Goal: Task Accomplishment & Management: Manage account settings

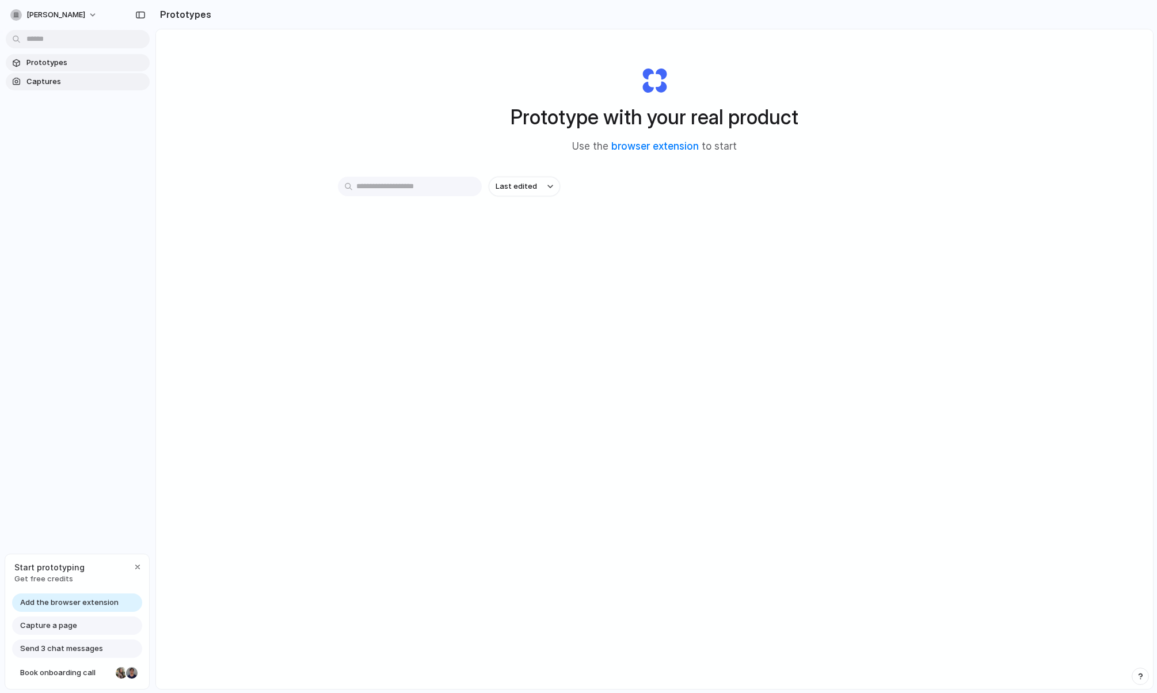
click at [75, 83] on span "Captures" at bounding box center [85, 82] width 119 height 12
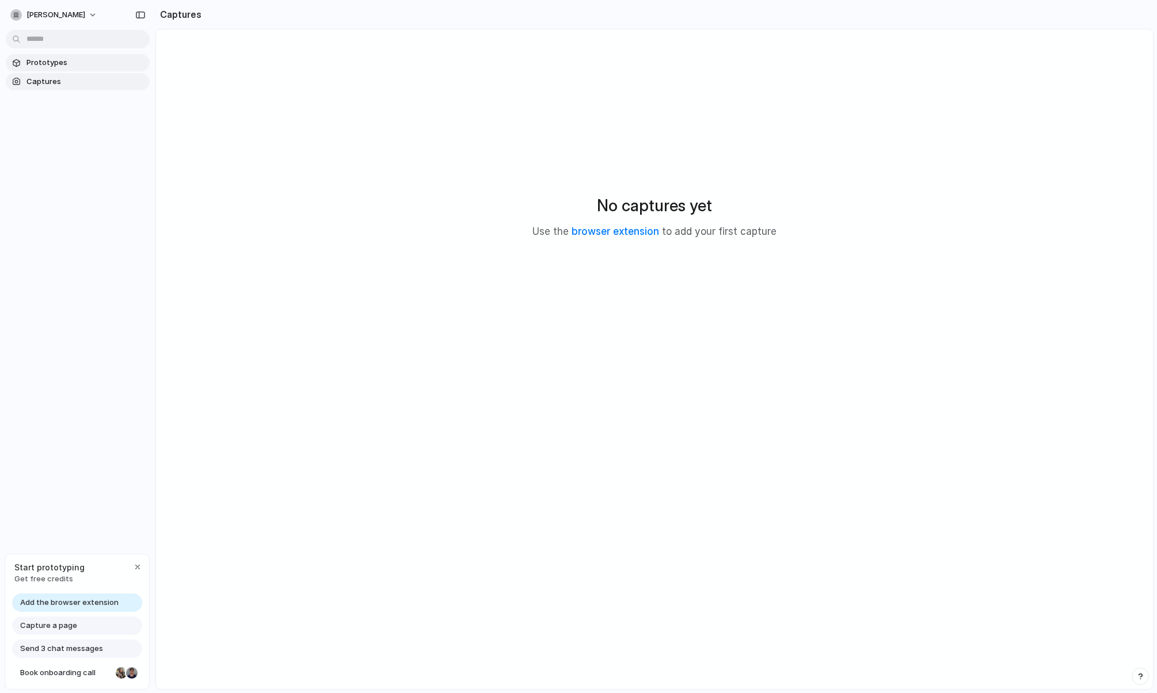
click at [84, 68] on span "Prototypes" at bounding box center [85, 63] width 119 height 12
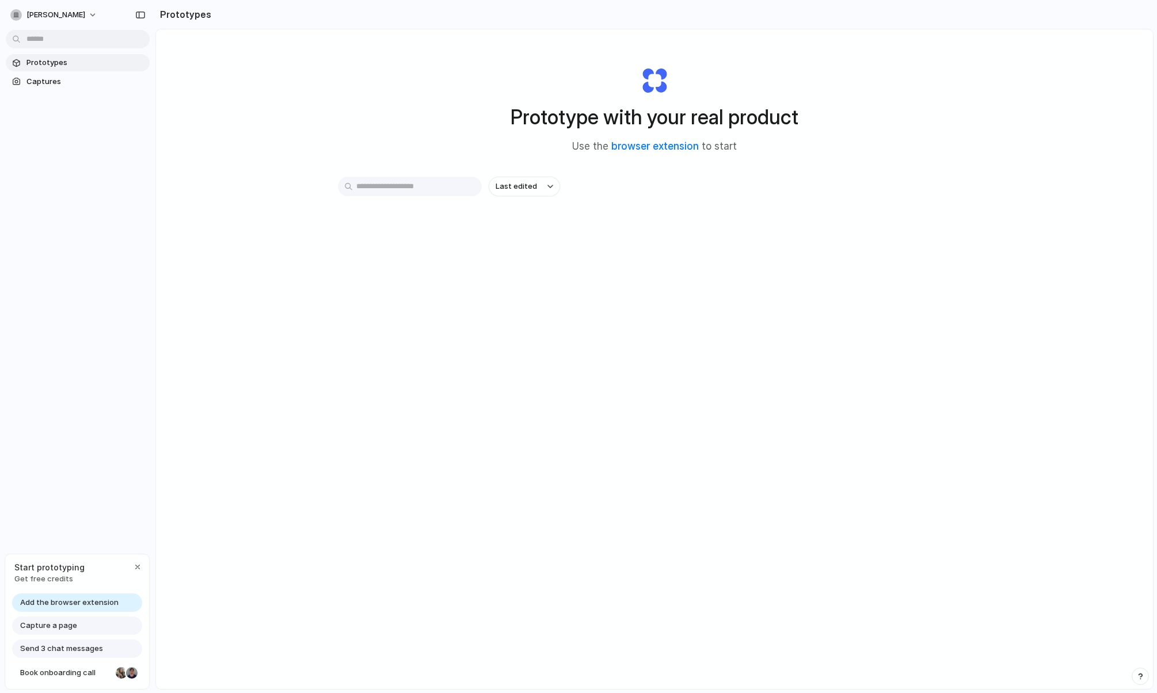
click at [246, 321] on div "Prototype with your real product Use the browser extension to start Last edited" at bounding box center [654, 389] width 997 height 721
click at [86, 17] on button "[PERSON_NAME]" at bounding box center [54, 15] width 97 height 18
click at [78, 64] on span "Invite members" at bounding box center [53, 60] width 55 height 12
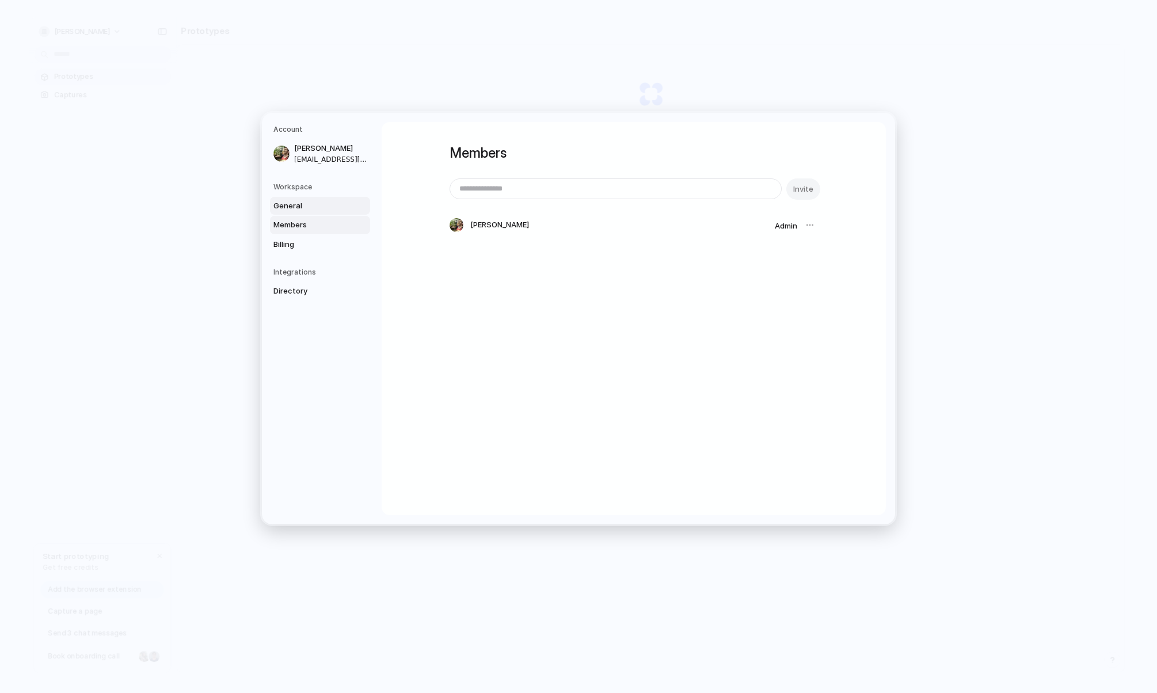
click at [289, 207] on span "General" at bounding box center [310, 206] width 74 height 12
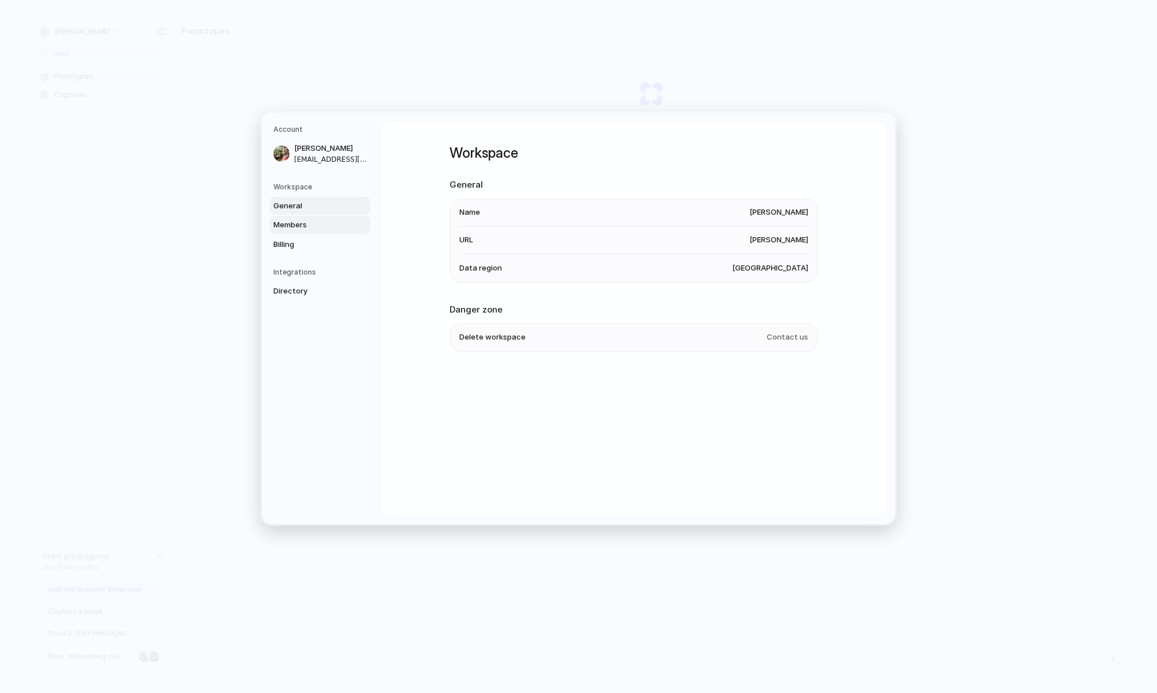
click at [295, 222] on span "Members" at bounding box center [310, 225] width 74 height 12
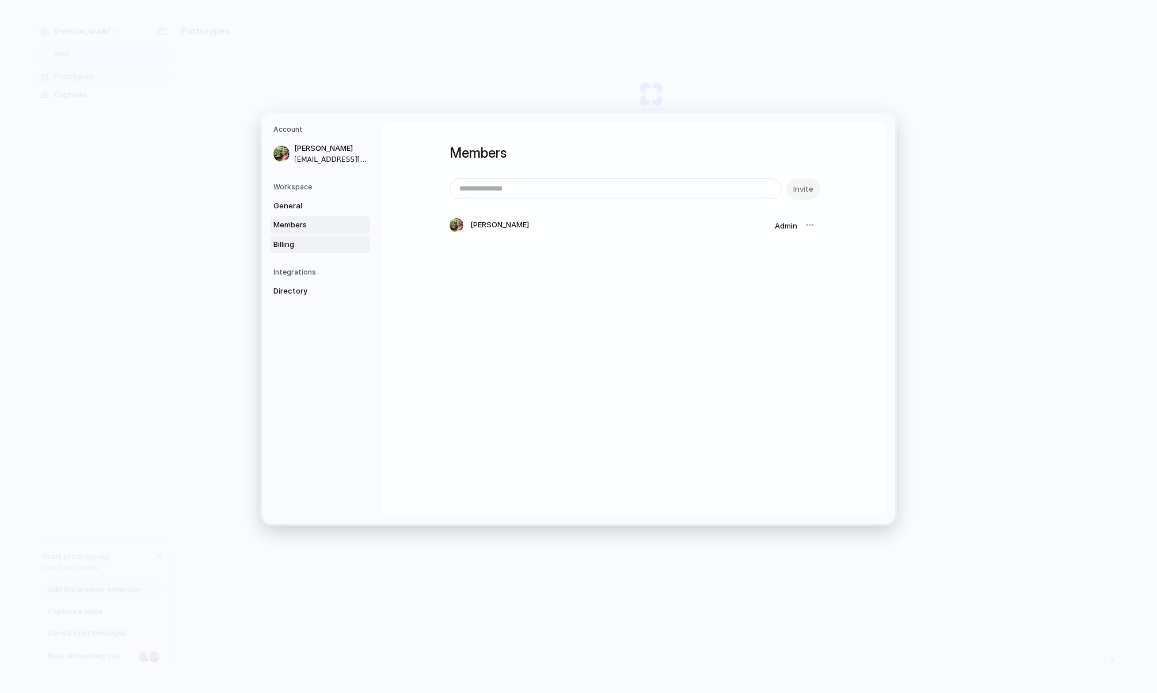
click at [299, 241] on span "Billing" at bounding box center [310, 245] width 74 height 12
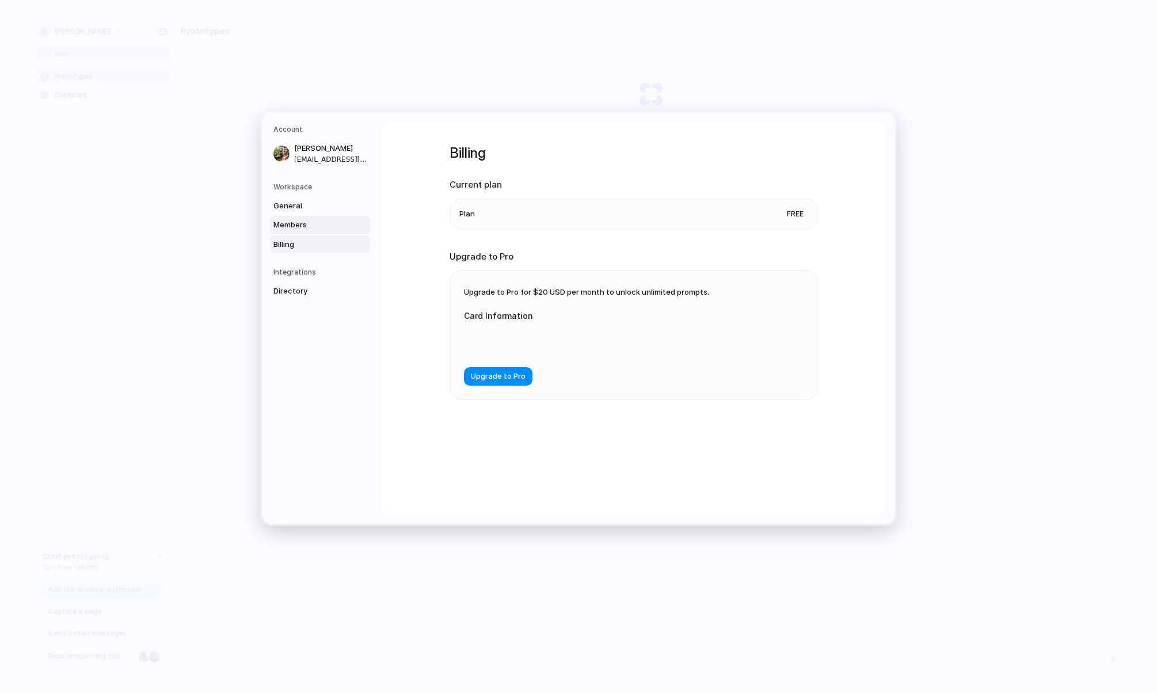
click at [299, 230] on link "Members" at bounding box center [320, 225] width 100 height 18
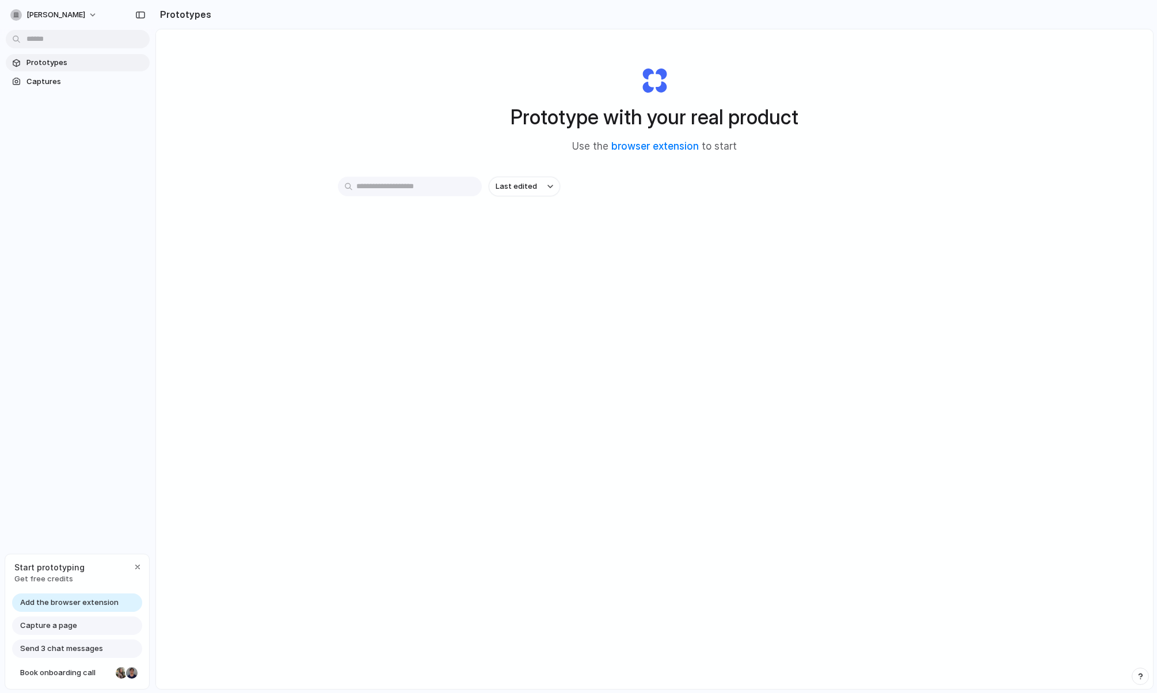
click at [626, 112] on h1 "Prototype with your real product" at bounding box center [655, 117] width 288 height 31
click at [76, 17] on span "[PERSON_NAME]" at bounding box center [55, 15] width 59 height 12
click at [80, 16] on div "Settings Invite members Change theme Sign out" at bounding box center [578, 346] width 1157 height 693
click at [66, 16] on span "[PERSON_NAME]" at bounding box center [55, 15] width 59 height 12
click at [67, 44] on li "Settings" at bounding box center [56, 41] width 96 height 18
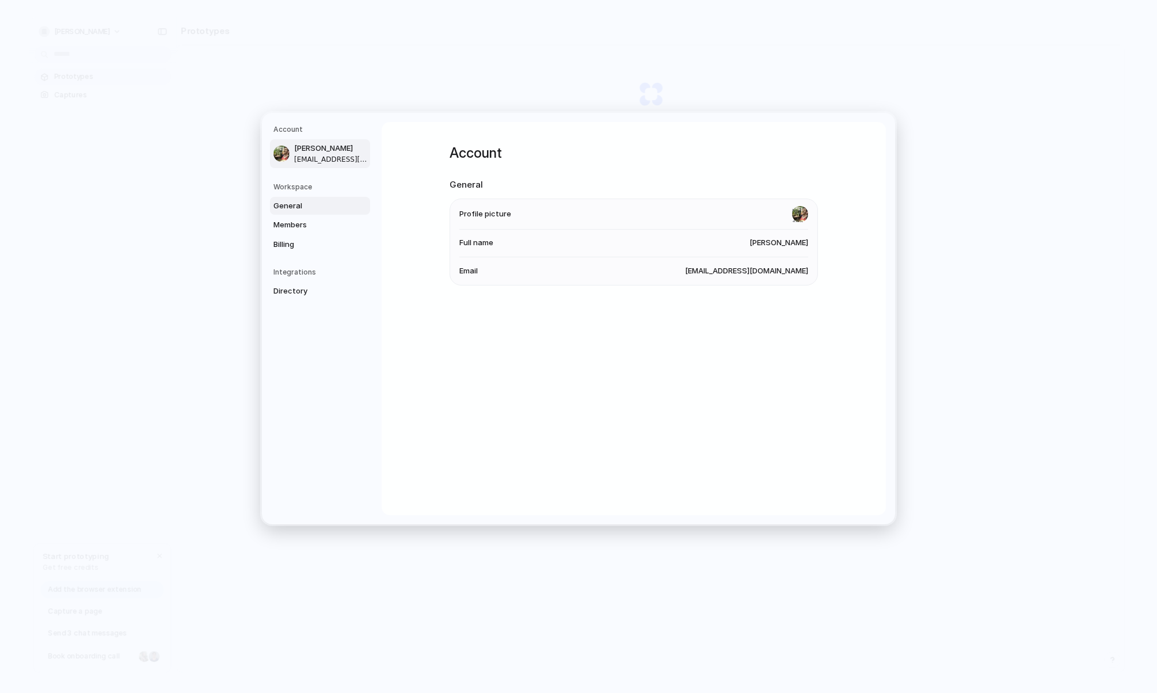
click at [303, 205] on span "General" at bounding box center [310, 206] width 74 height 12
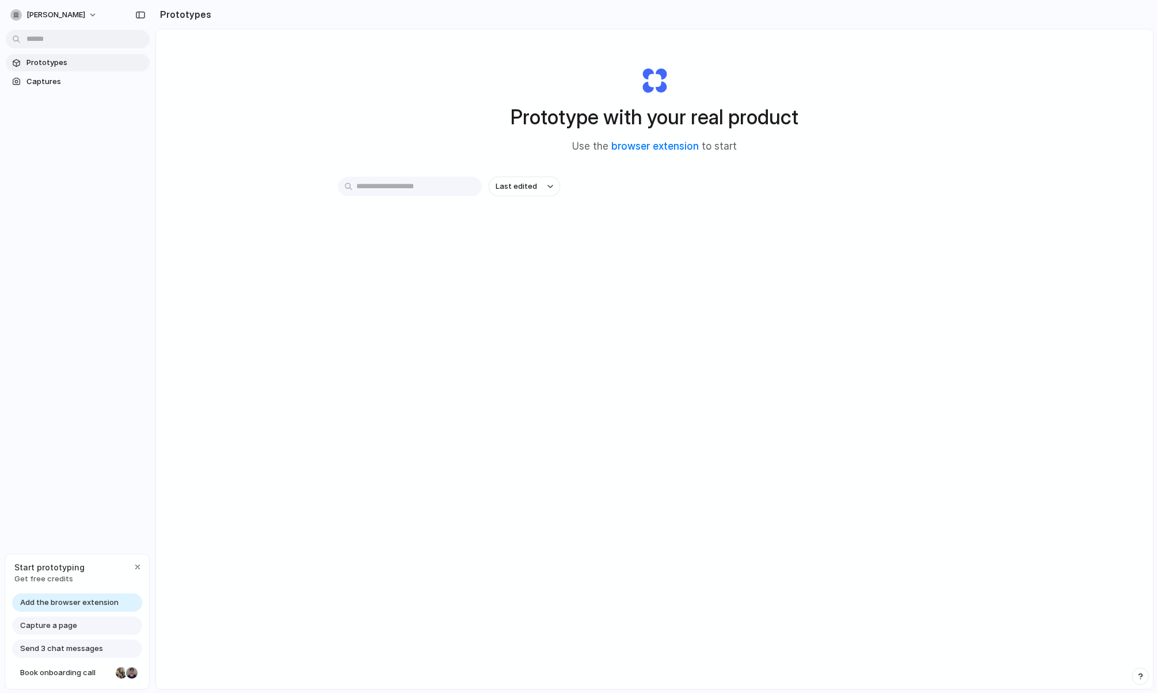
click at [158, 349] on div "Prototype with your real product Use the browser extension to start Last edited" at bounding box center [654, 389] width 997 height 721
click at [55, 87] on link "Captures" at bounding box center [78, 81] width 144 height 17
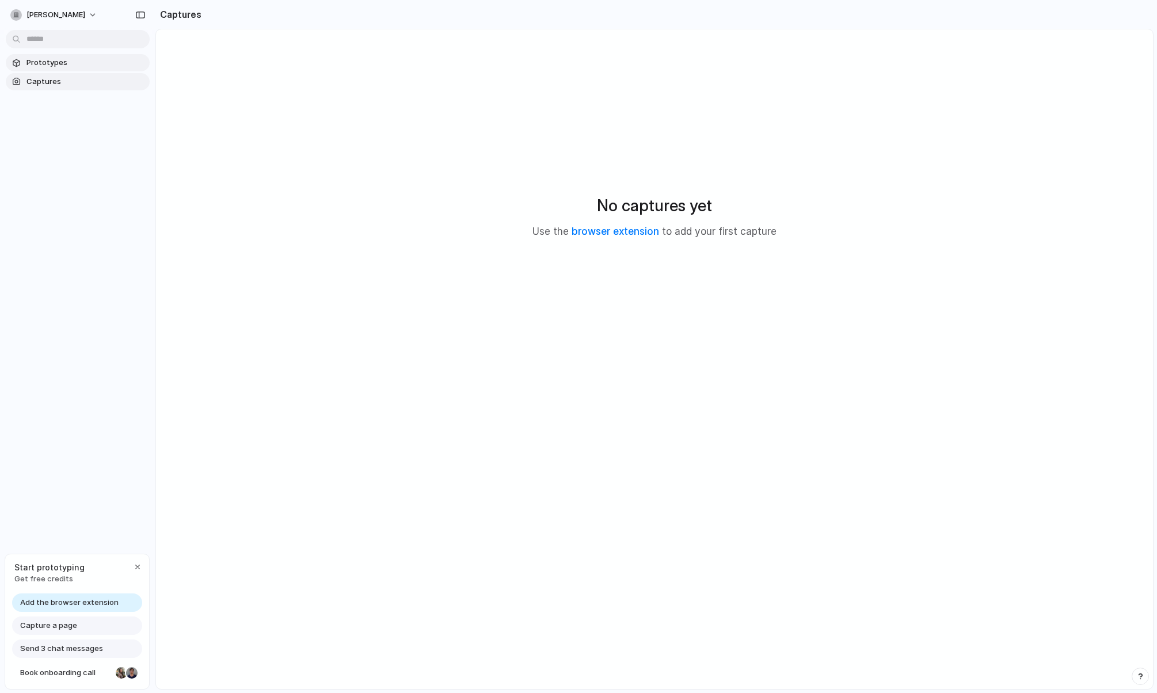
click at [62, 61] on span "Prototypes" at bounding box center [85, 63] width 119 height 12
